Goal: Task Accomplishment & Management: Use online tool/utility

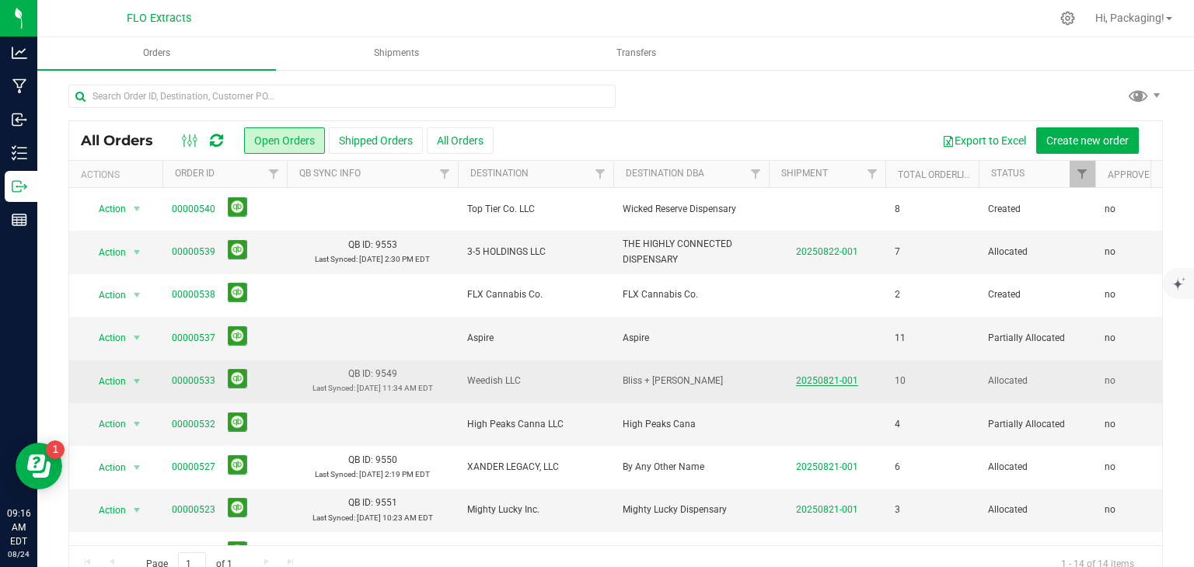
click at [826, 379] on link "20250821-001" at bounding box center [827, 380] width 62 height 11
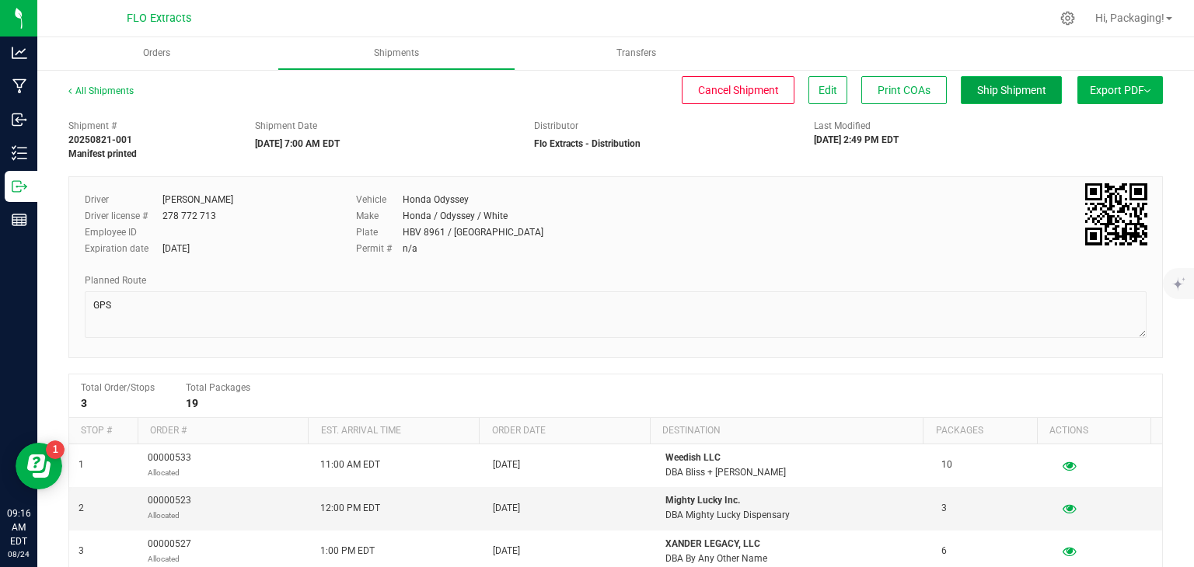
click at [991, 85] on span "Ship Shipment" at bounding box center [1011, 90] width 69 height 12
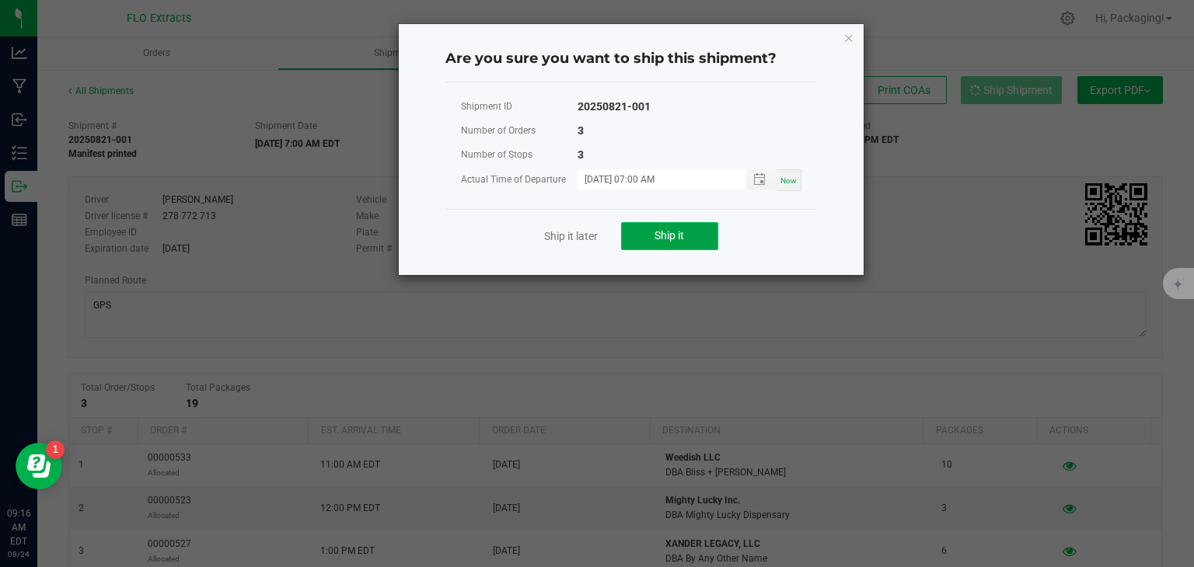
click at [684, 236] on span "Ship it" at bounding box center [669, 235] width 30 height 12
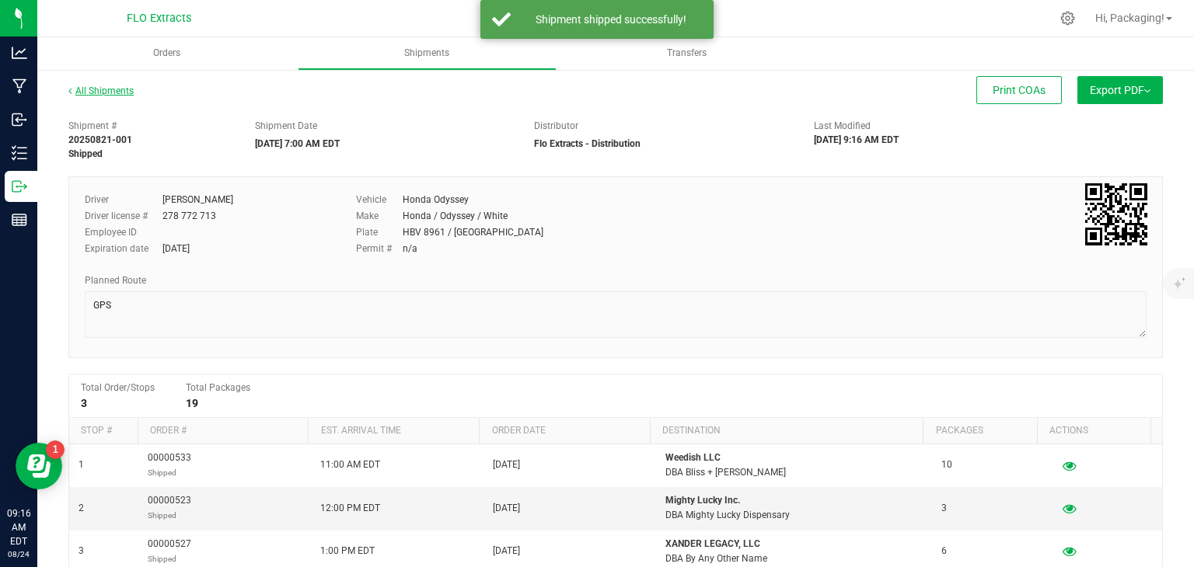
click at [96, 90] on link "All Shipments" at bounding box center [100, 90] width 65 height 11
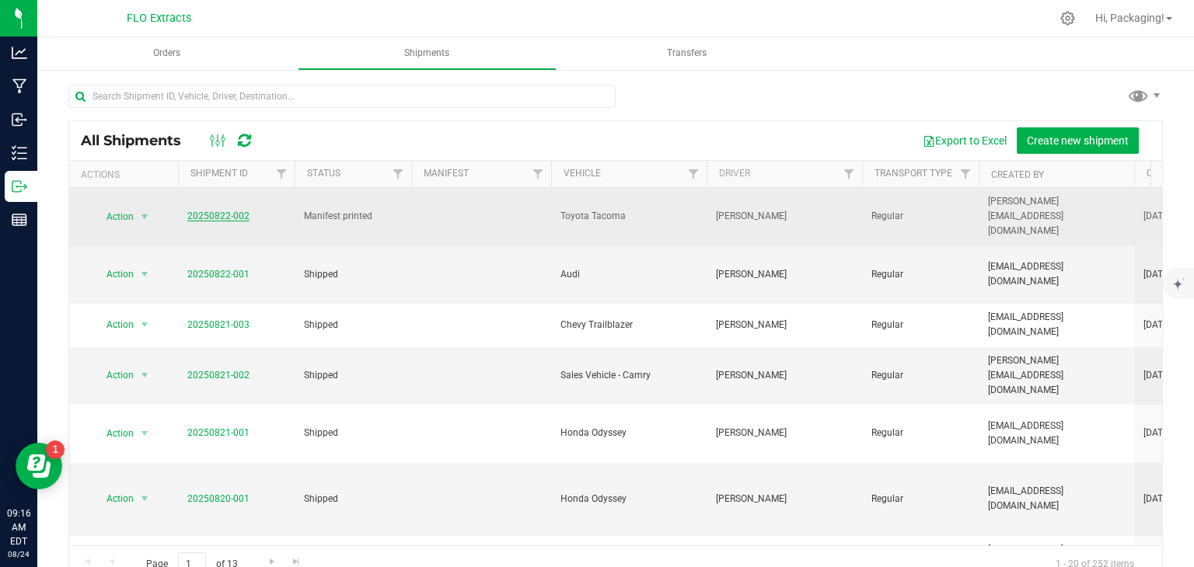
click at [205, 211] on link "20250822-002" at bounding box center [218, 216] width 62 height 11
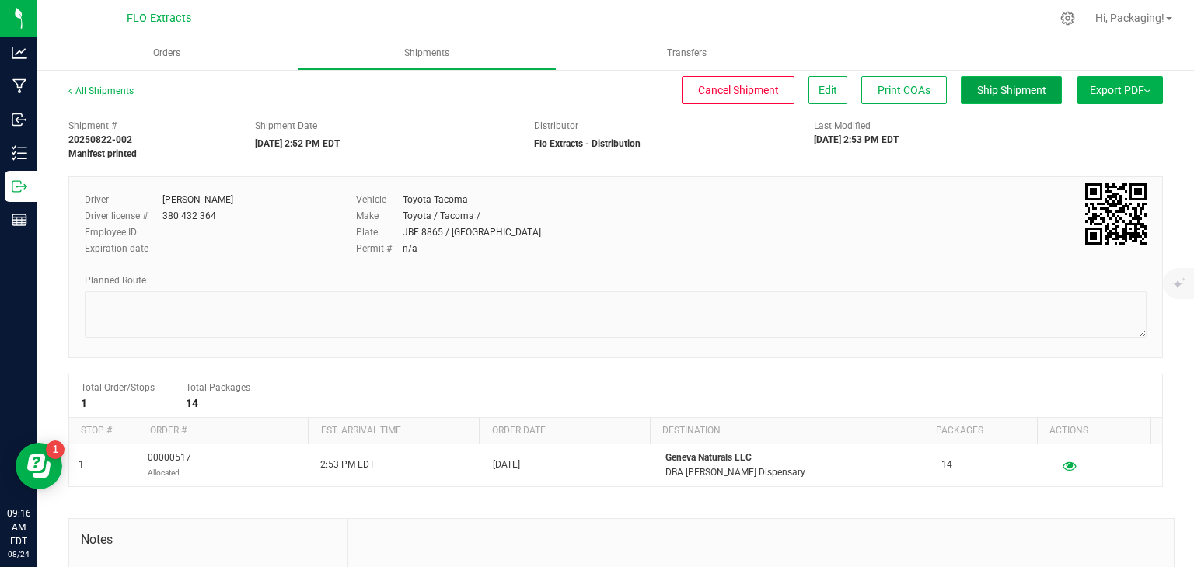
click at [993, 97] on button "Ship Shipment" at bounding box center [1011, 90] width 101 height 28
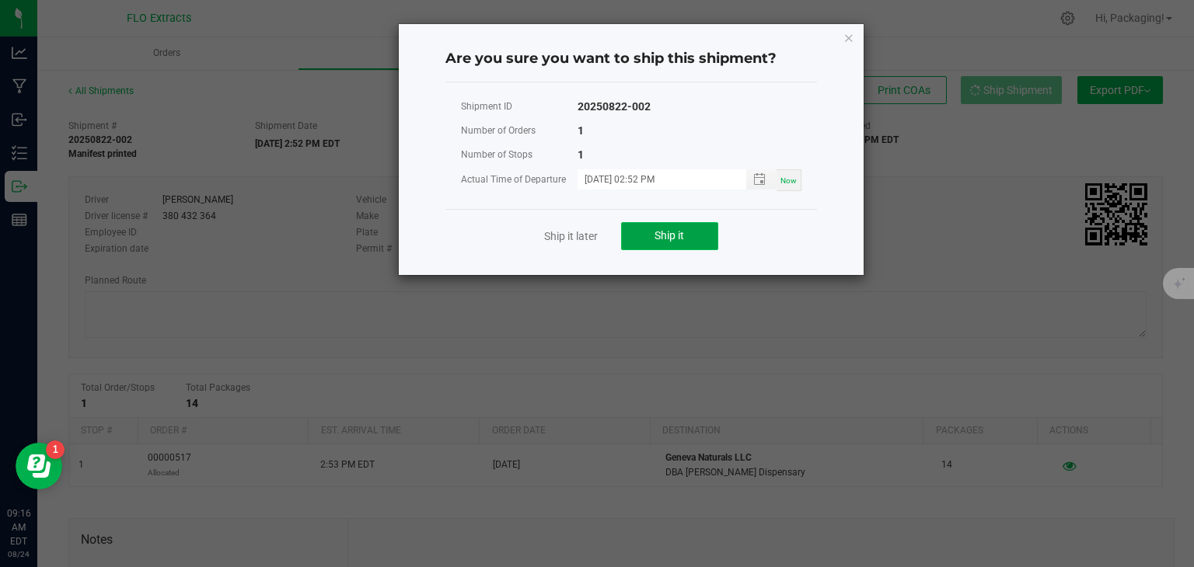
click at [658, 229] on span "Ship it" at bounding box center [669, 235] width 30 height 12
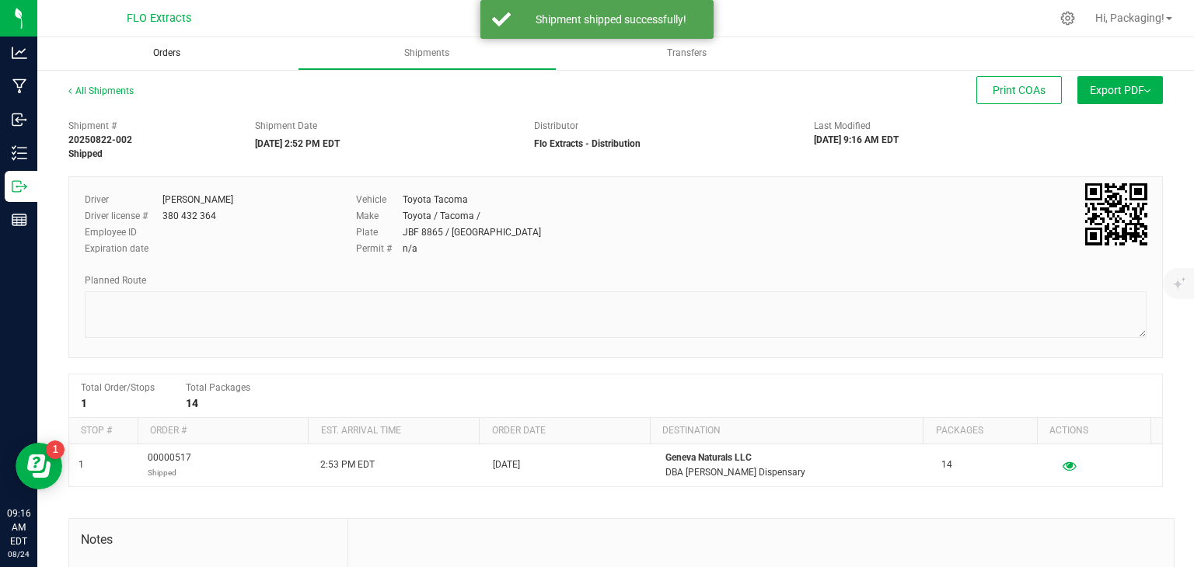
click at [170, 51] on span "Orders" at bounding box center [166, 53] width 69 height 13
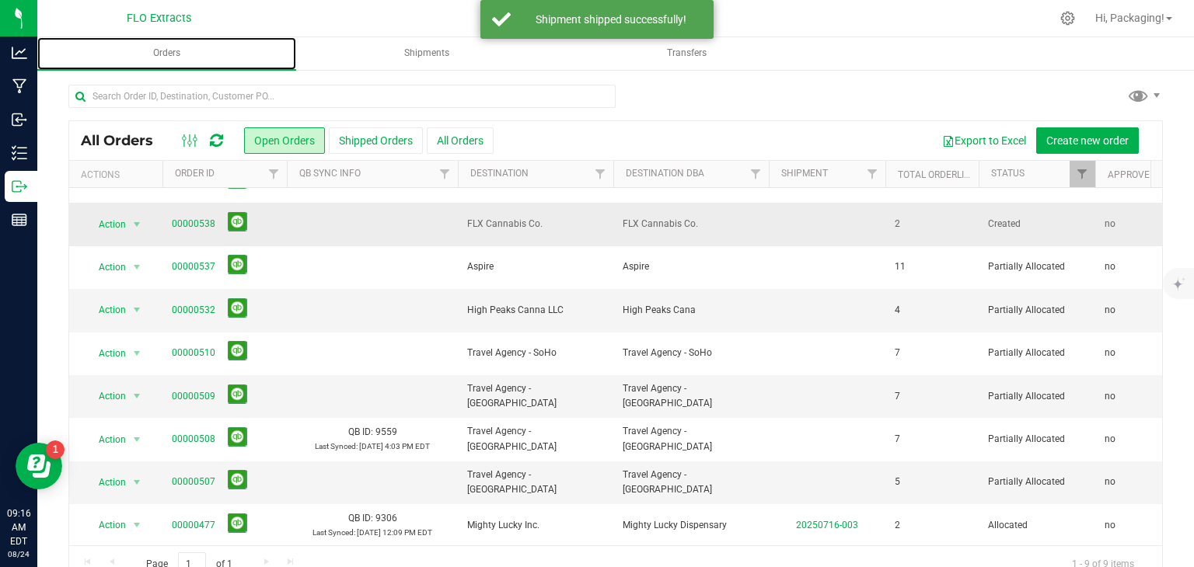
scroll to position [40, 0]
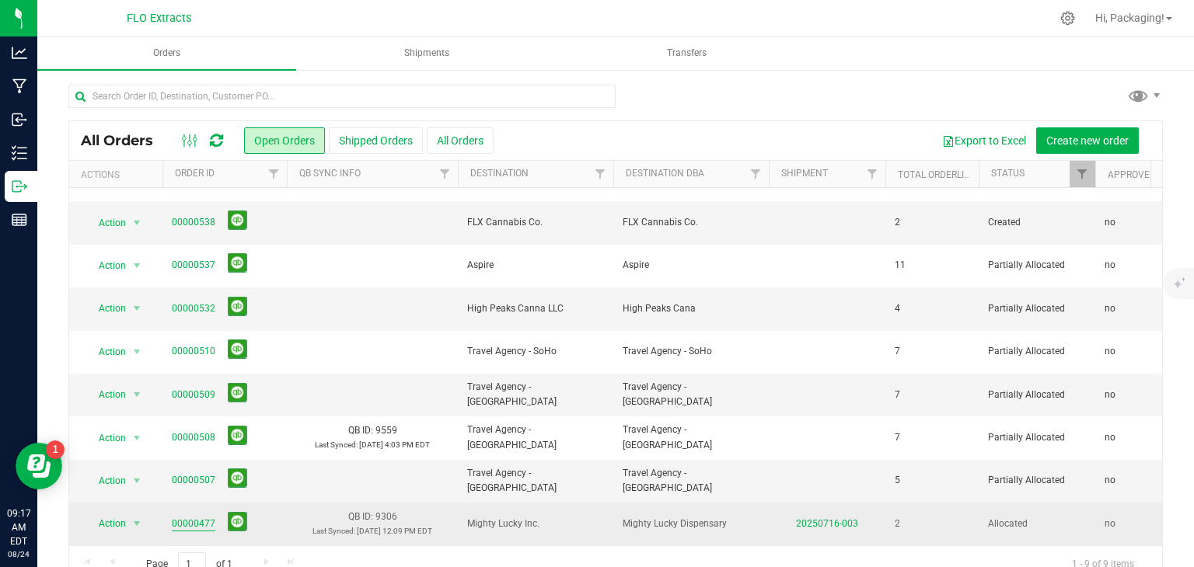
click at [206, 517] on link "00000477" at bounding box center [194, 524] width 44 height 15
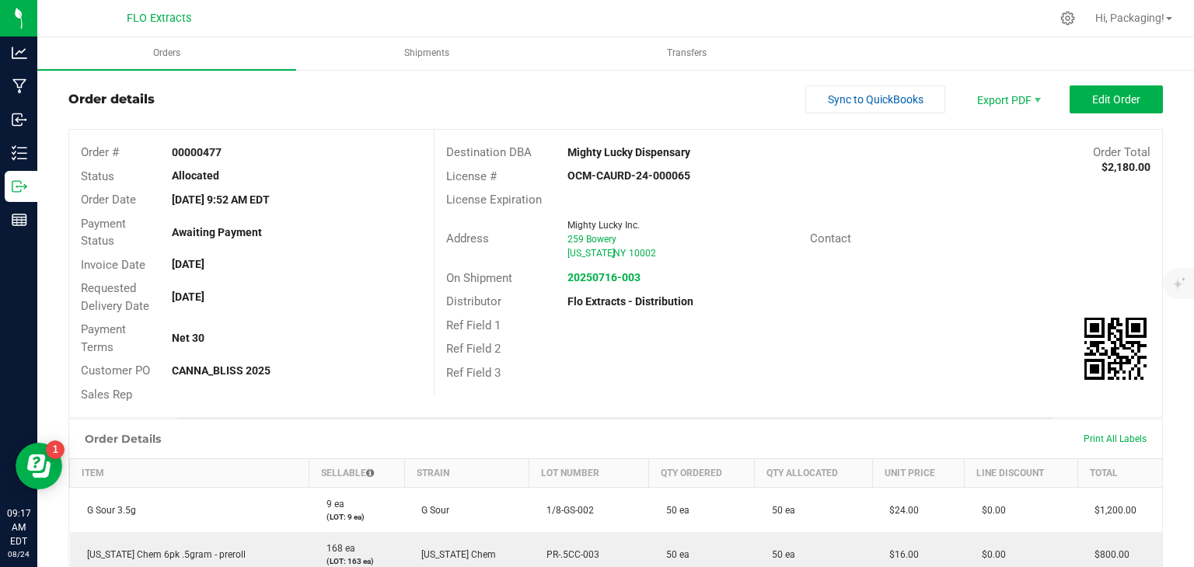
scroll to position [23, 0]
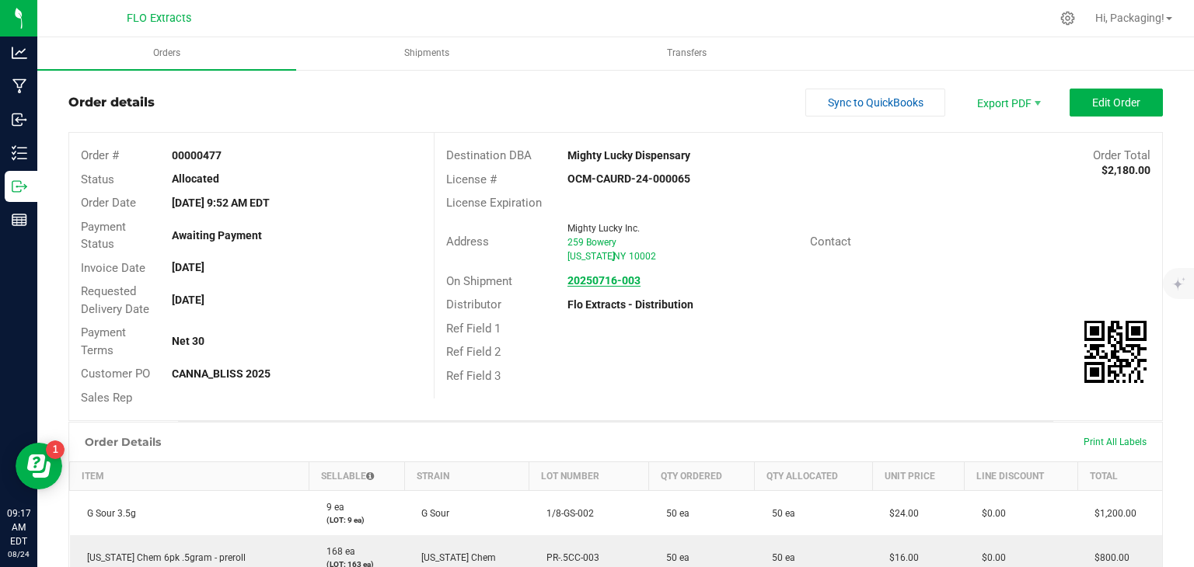
click at [618, 277] on strong "20250716-003" at bounding box center [603, 280] width 73 height 12
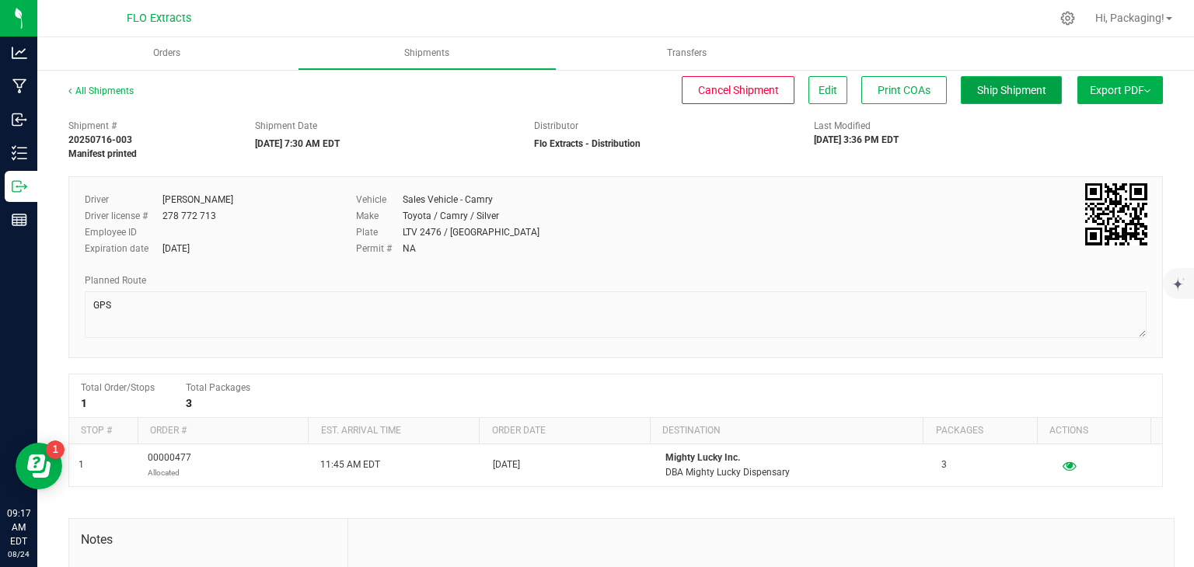
click at [1024, 94] on span "Ship Shipment" at bounding box center [1011, 90] width 69 height 12
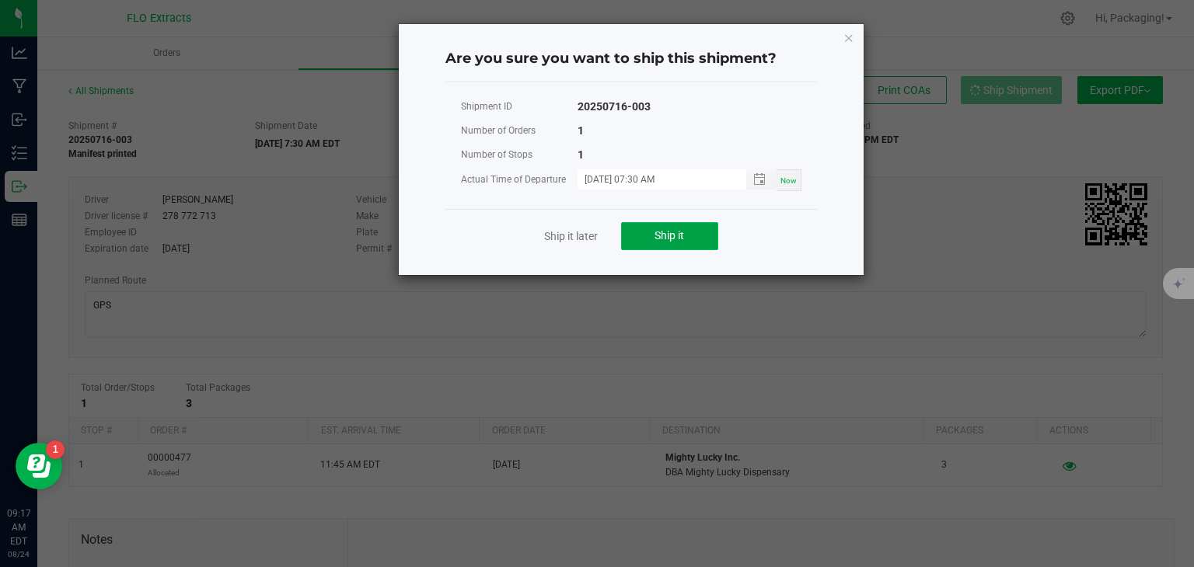
click at [672, 237] on span "Ship it" at bounding box center [669, 235] width 30 height 12
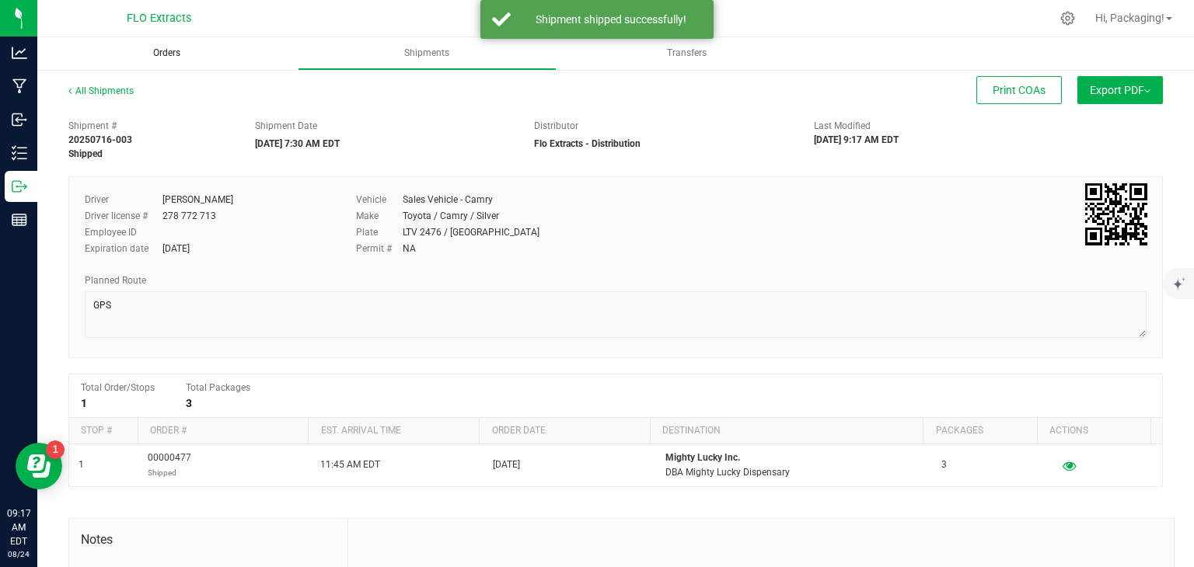
click at [164, 47] on span "Orders" at bounding box center [166, 53] width 69 height 13
